Goal: Transaction & Acquisition: Purchase product/service

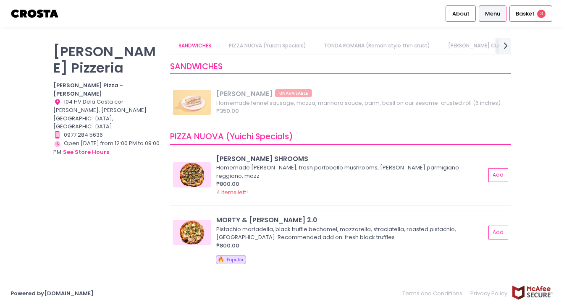
click at [191, 232] on img at bounding box center [192, 232] width 38 height 25
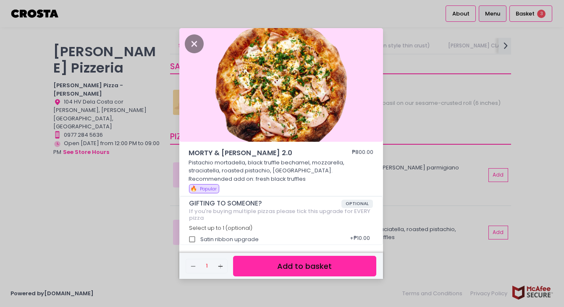
click at [429, 159] on div "MORTY & [PERSON_NAME] 2.0 ₱800.00 Pistachio mortadella, black truffle bechamel,…" at bounding box center [282, 153] width 564 height 307
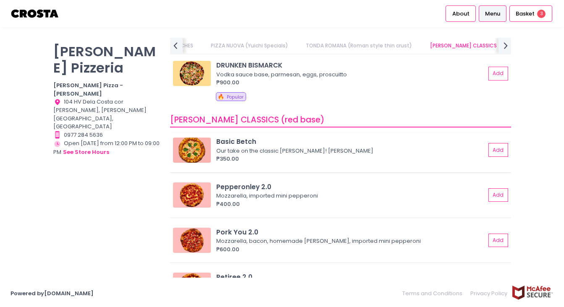
scroll to position [245, 0]
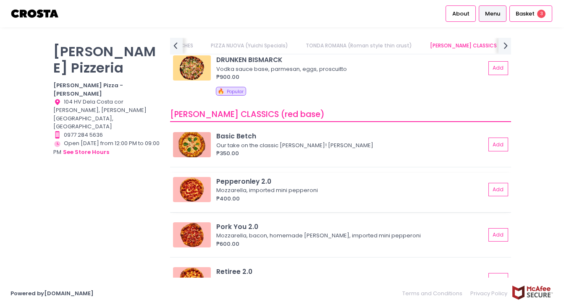
click at [201, 188] on img at bounding box center [192, 189] width 38 height 25
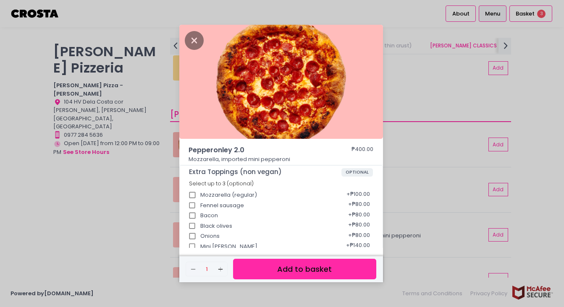
click at [426, 67] on div "Pepperonley 2.0 ₱400.00 Mozzarella, imported mini pepperoni Extra Toppings (non…" at bounding box center [282, 153] width 564 height 307
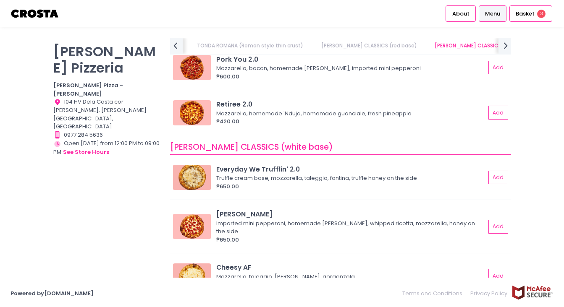
scroll to position [405, 0]
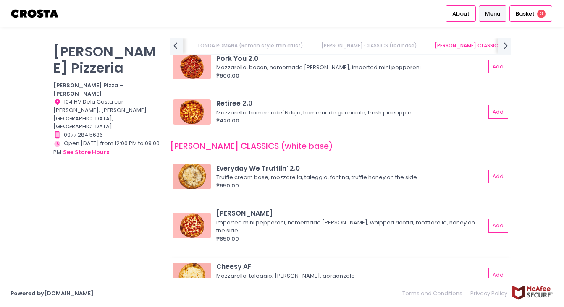
click at [192, 272] on img at bounding box center [192, 275] width 38 height 25
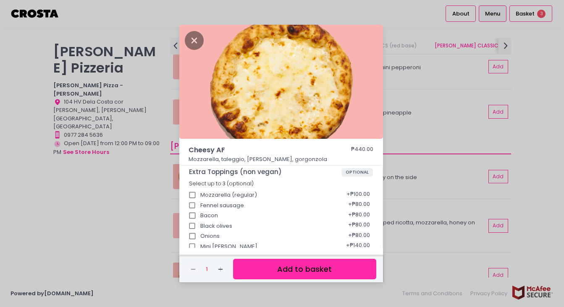
click at [441, 140] on div "Cheesy AF ₱440.00 Mozzarella, taleggio, [PERSON_NAME], gorgonzola Extra Topping…" at bounding box center [282, 153] width 564 height 307
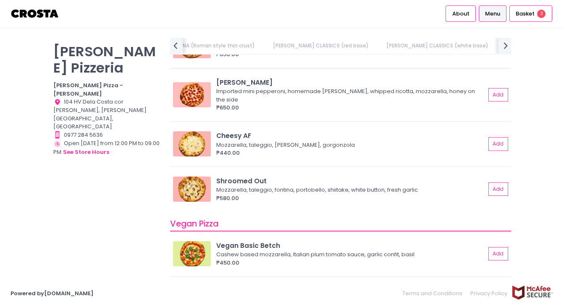
scroll to position [536, 0]
click at [197, 251] on img at bounding box center [192, 253] width 38 height 25
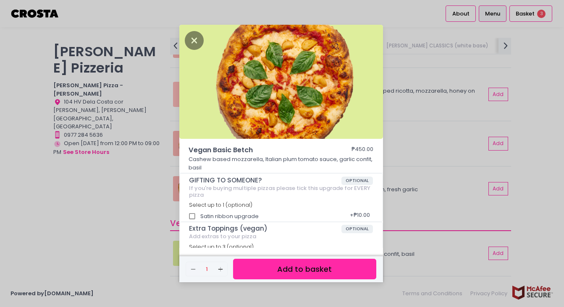
click at [409, 78] on div "Vegan Basic Betch ₱450.00 Cashew based mozzarella, Italian plum tomato sauce, g…" at bounding box center [282, 153] width 564 height 307
